Goal: Navigation & Orientation: Find specific page/section

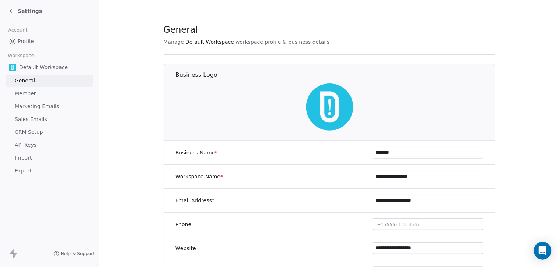
click at [29, 41] on span "Profile" at bounding box center [26, 42] width 16 height 8
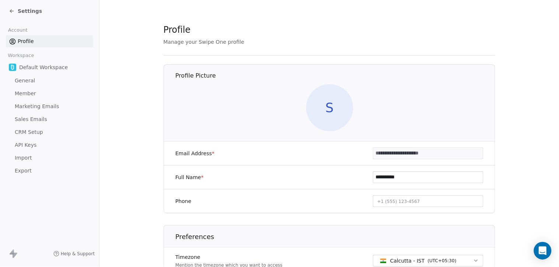
click at [20, 69] on span "Default Workspace" at bounding box center [43, 67] width 49 height 7
click at [15, 70] on img at bounding box center [12, 67] width 7 height 7
click at [14, 11] on icon at bounding box center [12, 11] width 6 height 6
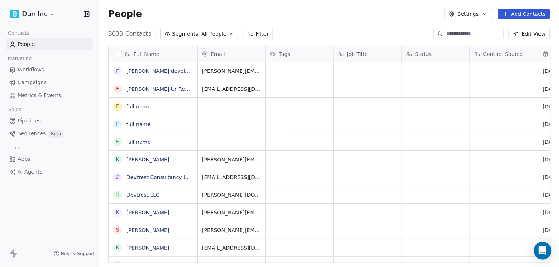
scroll to position [229, 453]
click at [148, 71] on link "[PERSON_NAME] developer" at bounding box center [161, 71] width 70 height 6
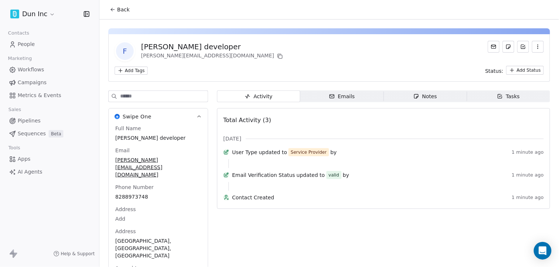
scroll to position [31, 0]
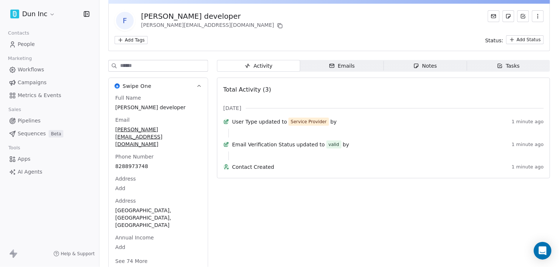
click at [330, 67] on icon "button" at bounding box center [332, 66] width 6 height 6
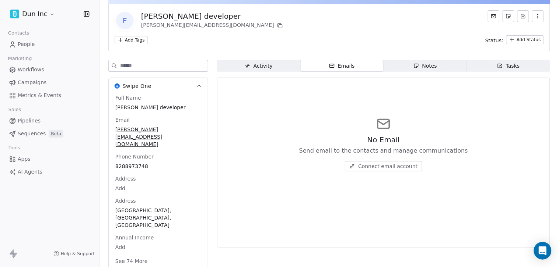
click at [402, 64] on span "Notes Notes" at bounding box center [424, 66] width 83 height 12
click at [496, 73] on div "Activity Activity Emails Emails Notes Notes Tasks Tasks No Notes Note down key …" at bounding box center [383, 178] width 333 height 237
click at [499, 64] on div "Tasks" at bounding box center [508, 66] width 23 height 8
